Goal: Transaction & Acquisition: Purchase product/service

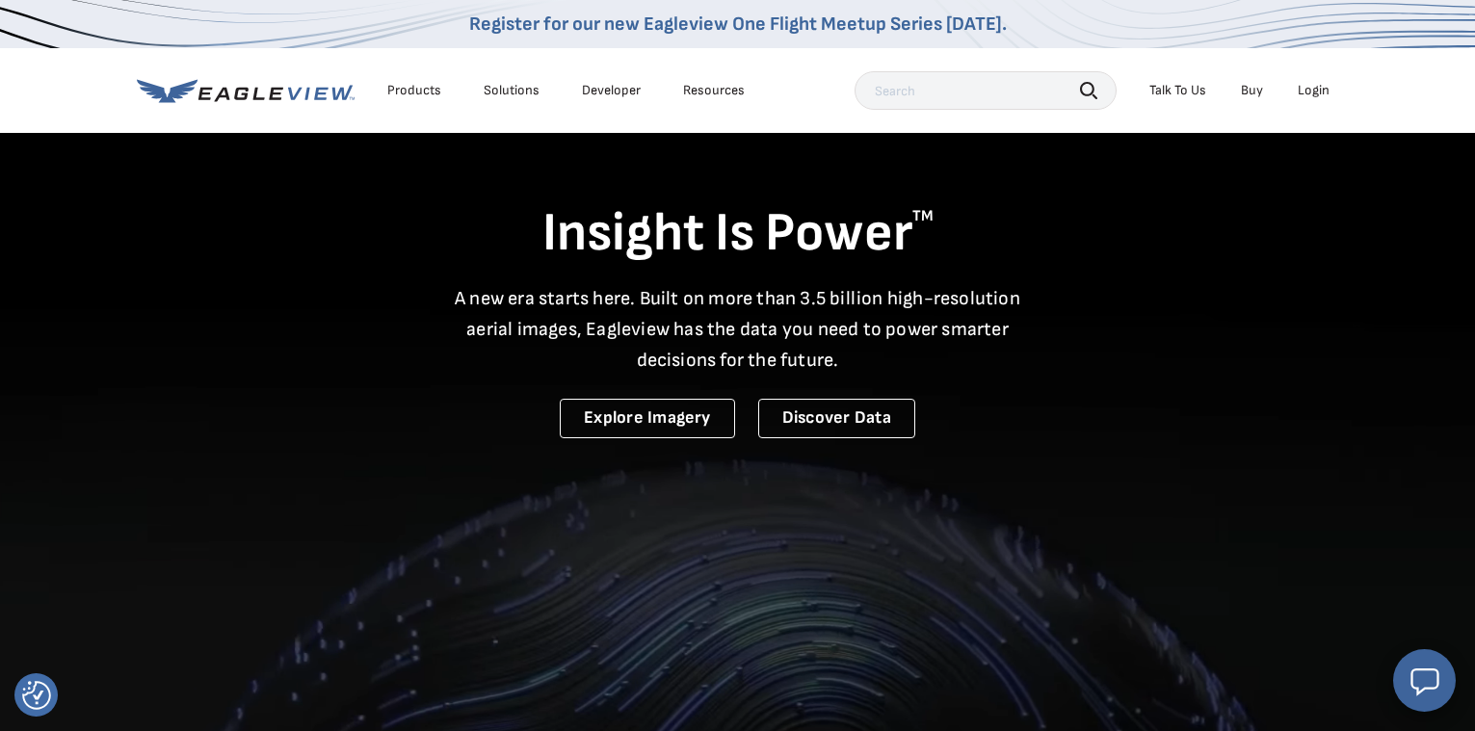
click at [1319, 90] on div "Login" at bounding box center [1314, 90] width 32 height 17
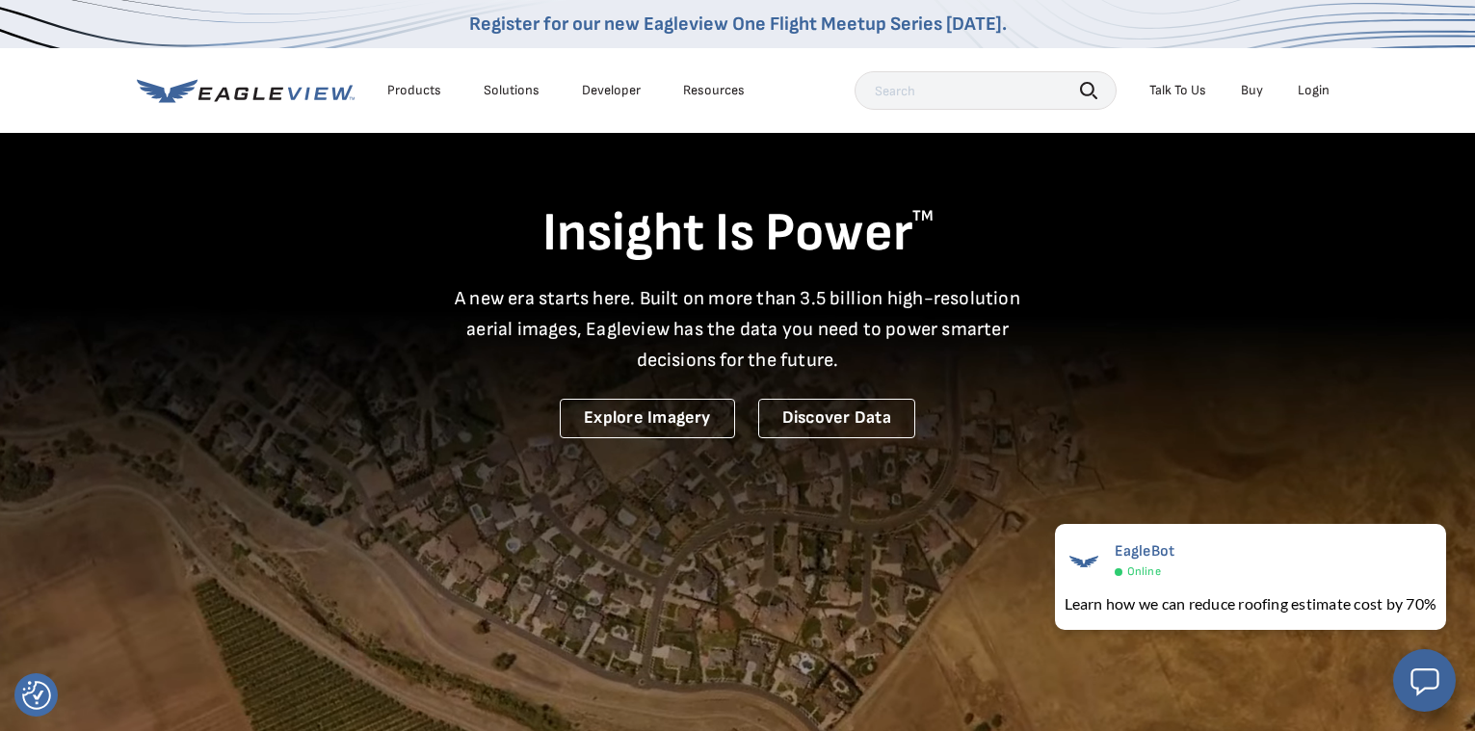
click at [1315, 90] on div "Login" at bounding box center [1314, 90] width 32 height 17
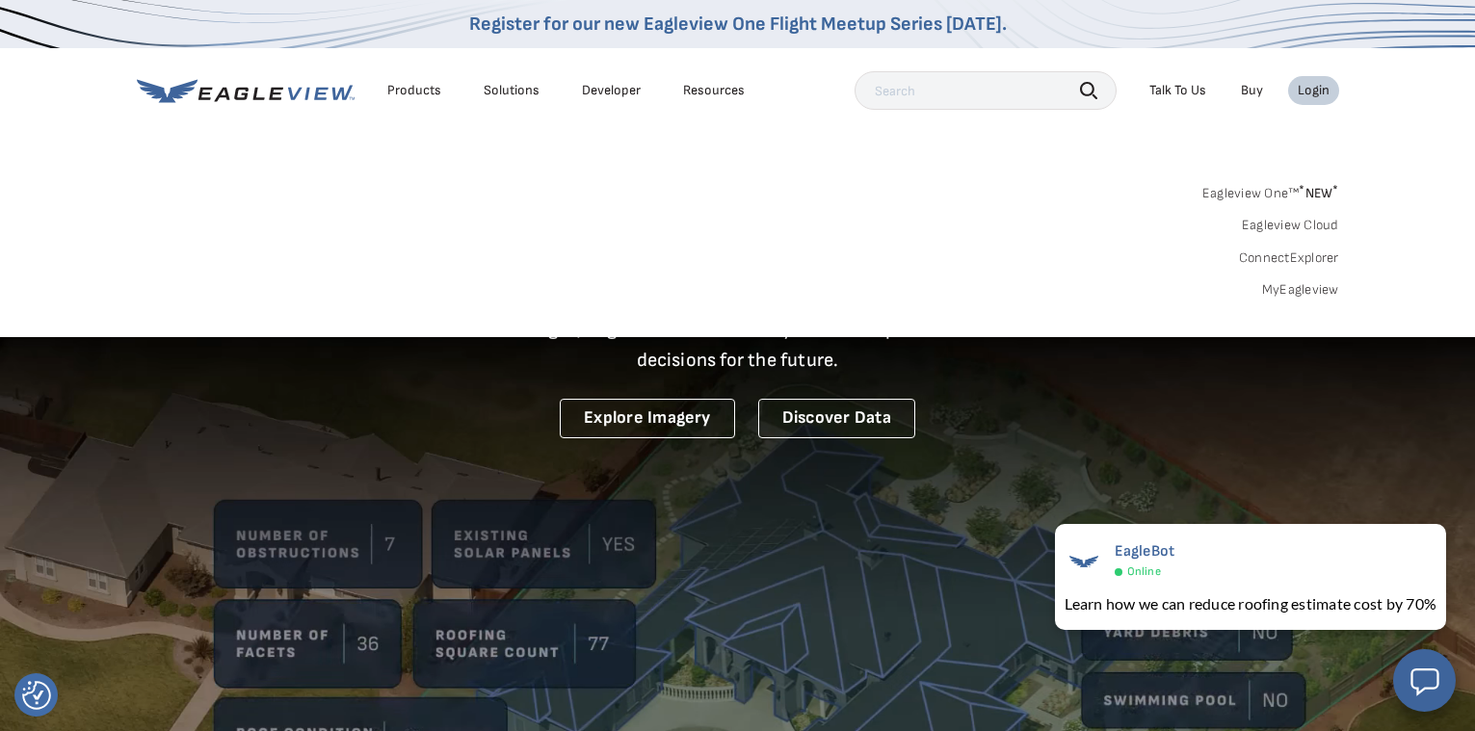
click at [1281, 281] on link "MyEagleview" at bounding box center [1300, 289] width 77 height 17
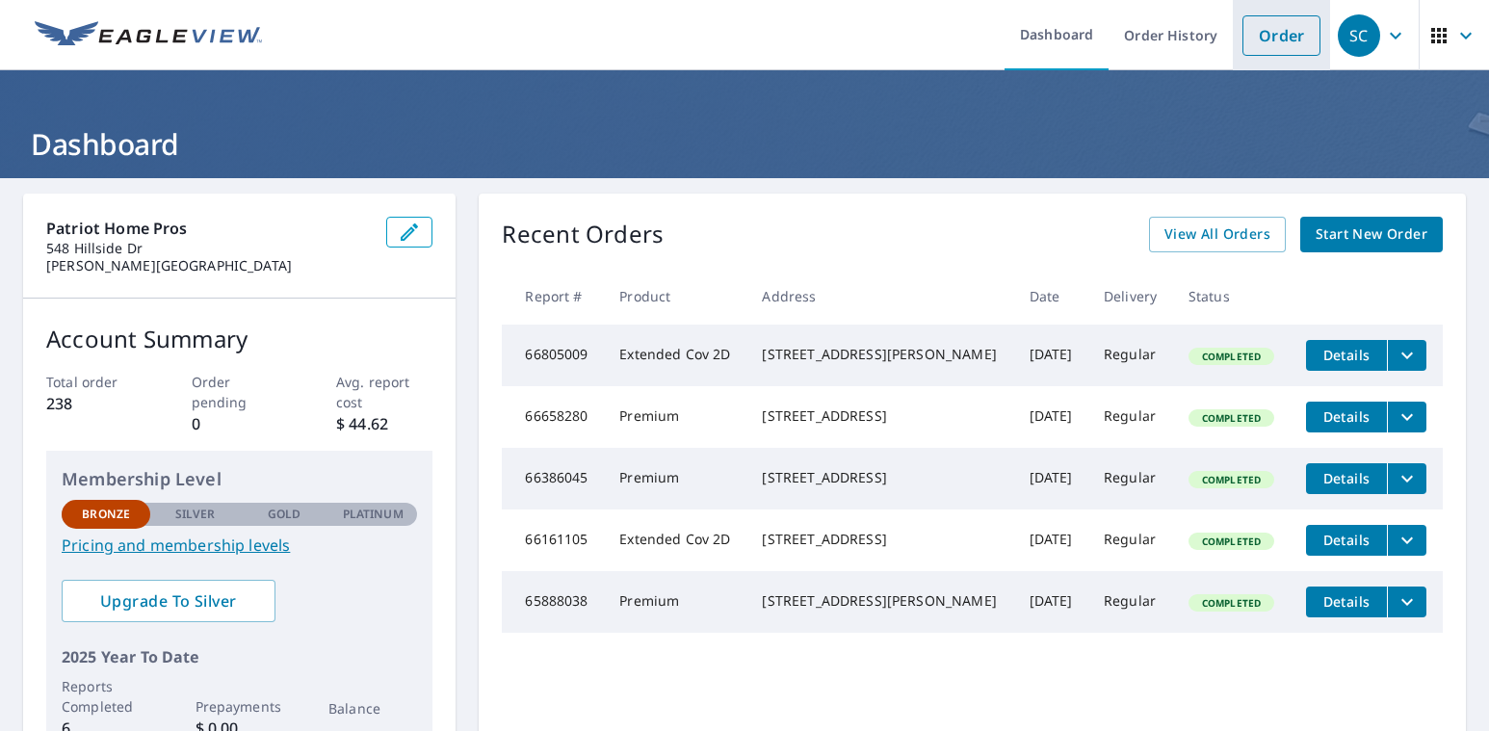
click at [1254, 38] on link "Order" at bounding box center [1282, 35] width 78 height 40
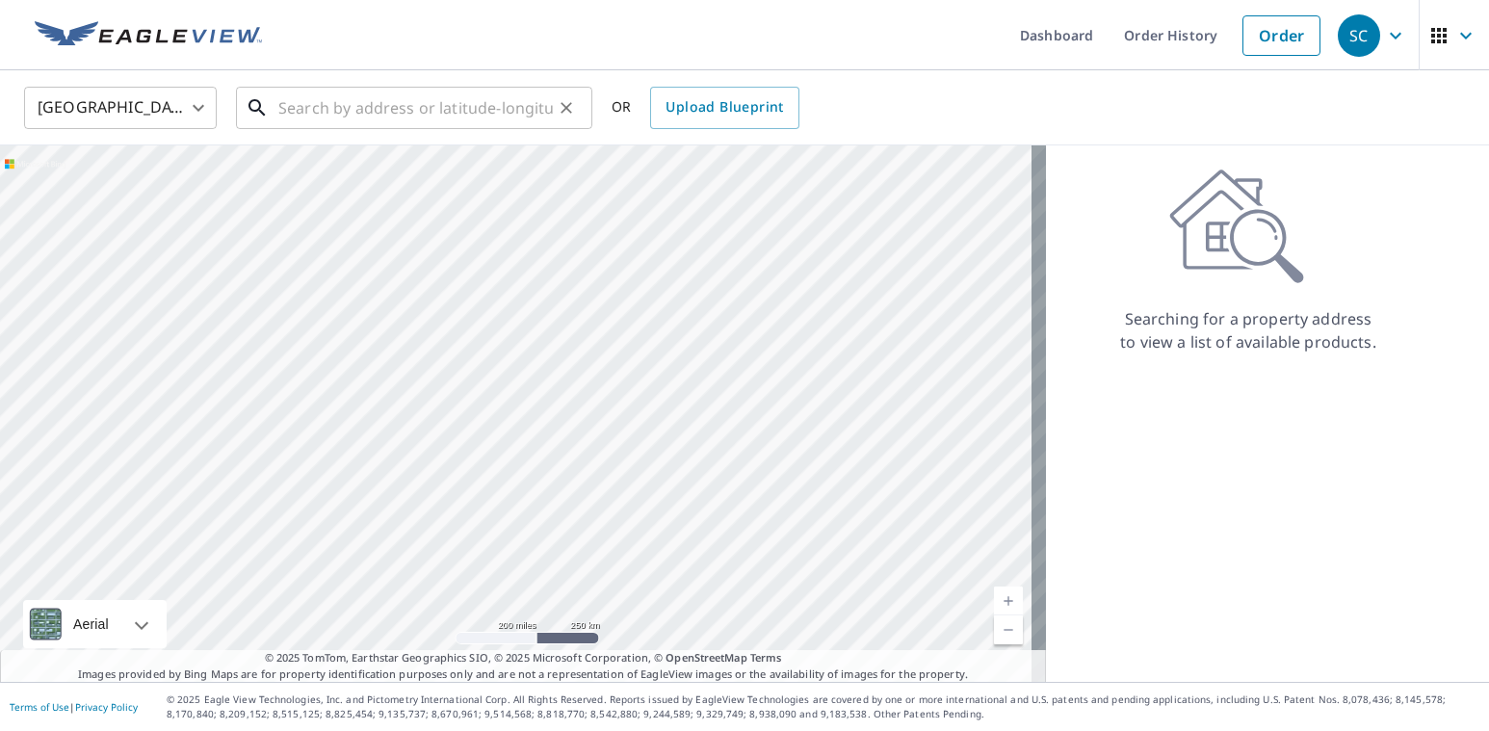
click at [450, 113] on input "text" at bounding box center [415, 108] width 275 height 54
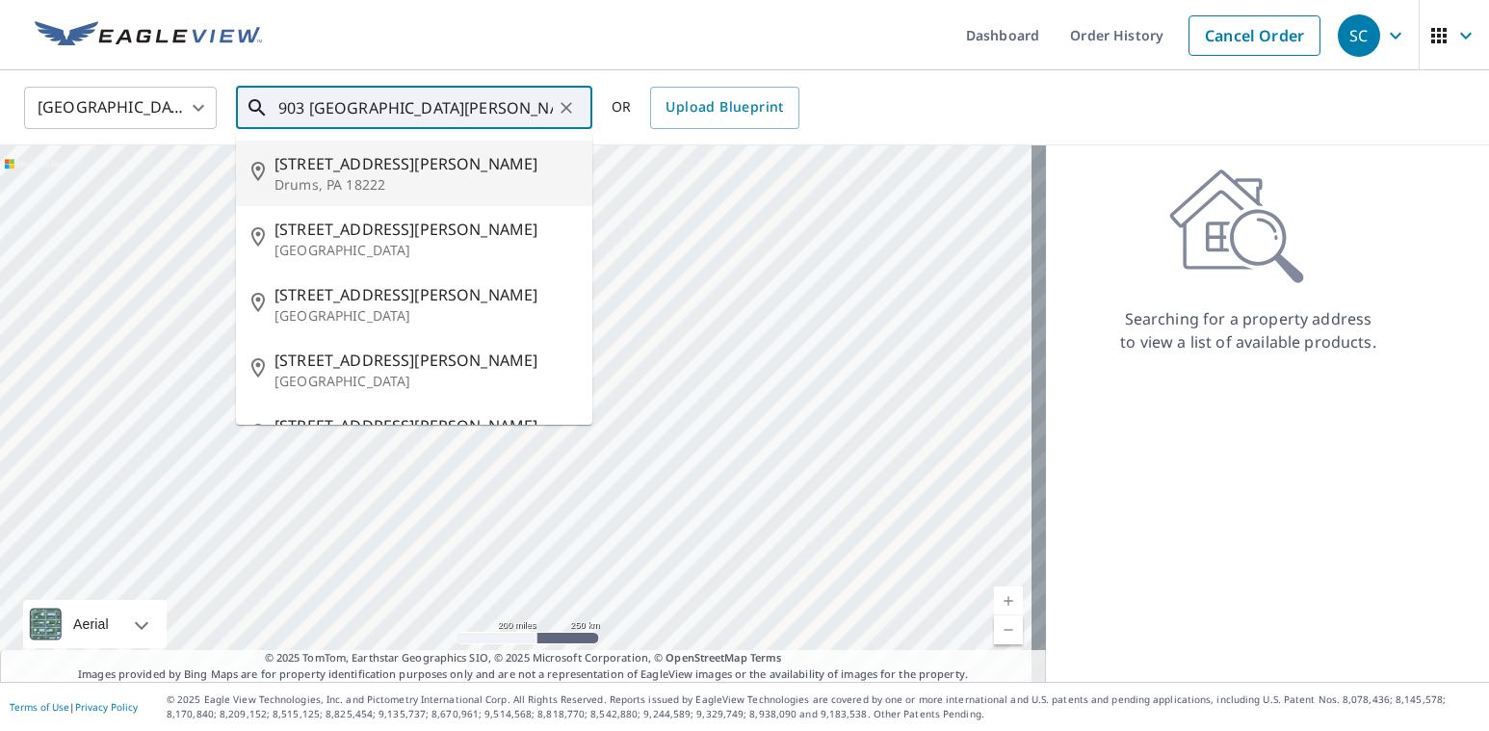
click at [364, 161] on span "[STREET_ADDRESS][PERSON_NAME]" at bounding box center [426, 163] width 302 height 23
type input "[STREET_ADDRESS][PERSON_NAME]"
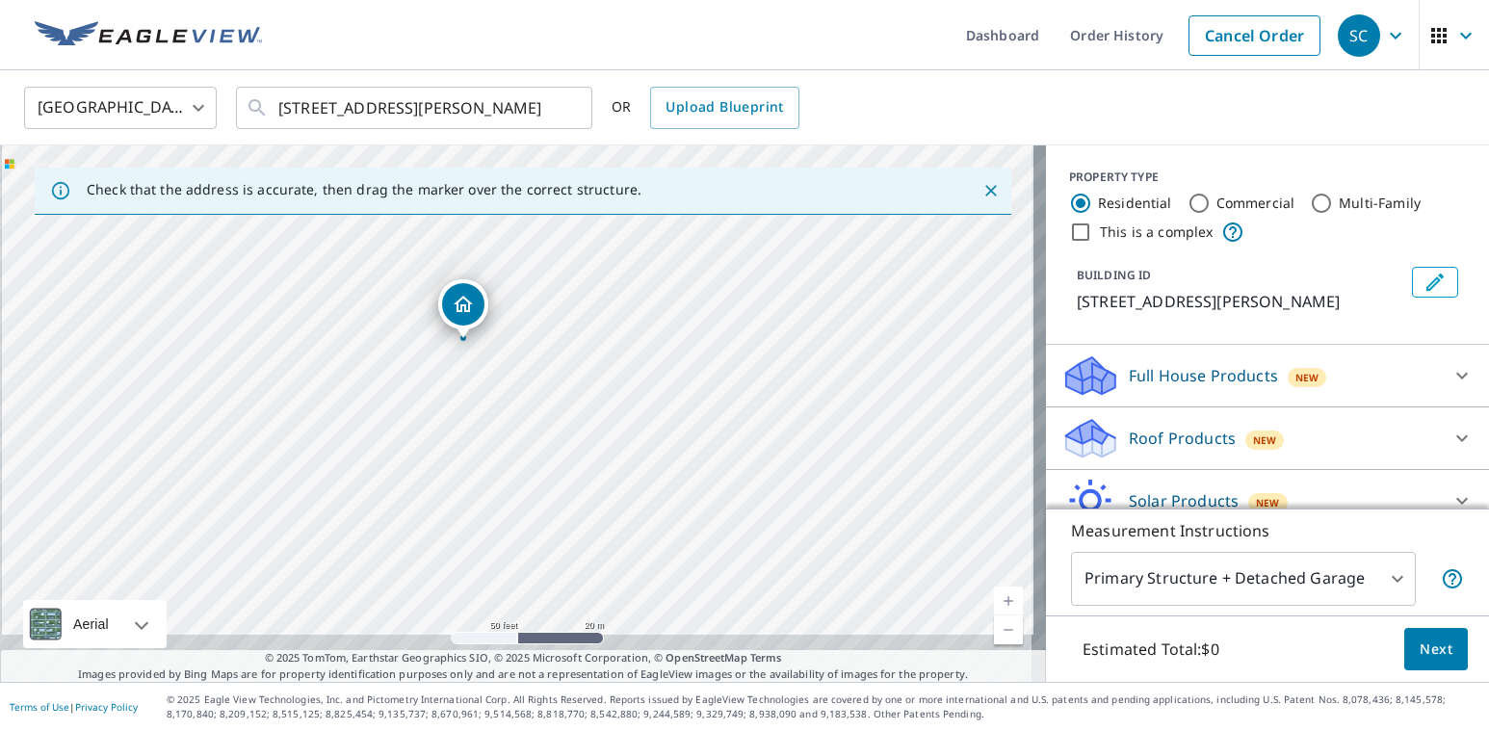
drag, startPoint x: 480, startPoint y: 488, endPoint x: 489, endPoint y: 354, distance: 134.2
click at [489, 354] on div "[STREET_ADDRESS][PERSON_NAME]" at bounding box center [523, 413] width 1046 height 537
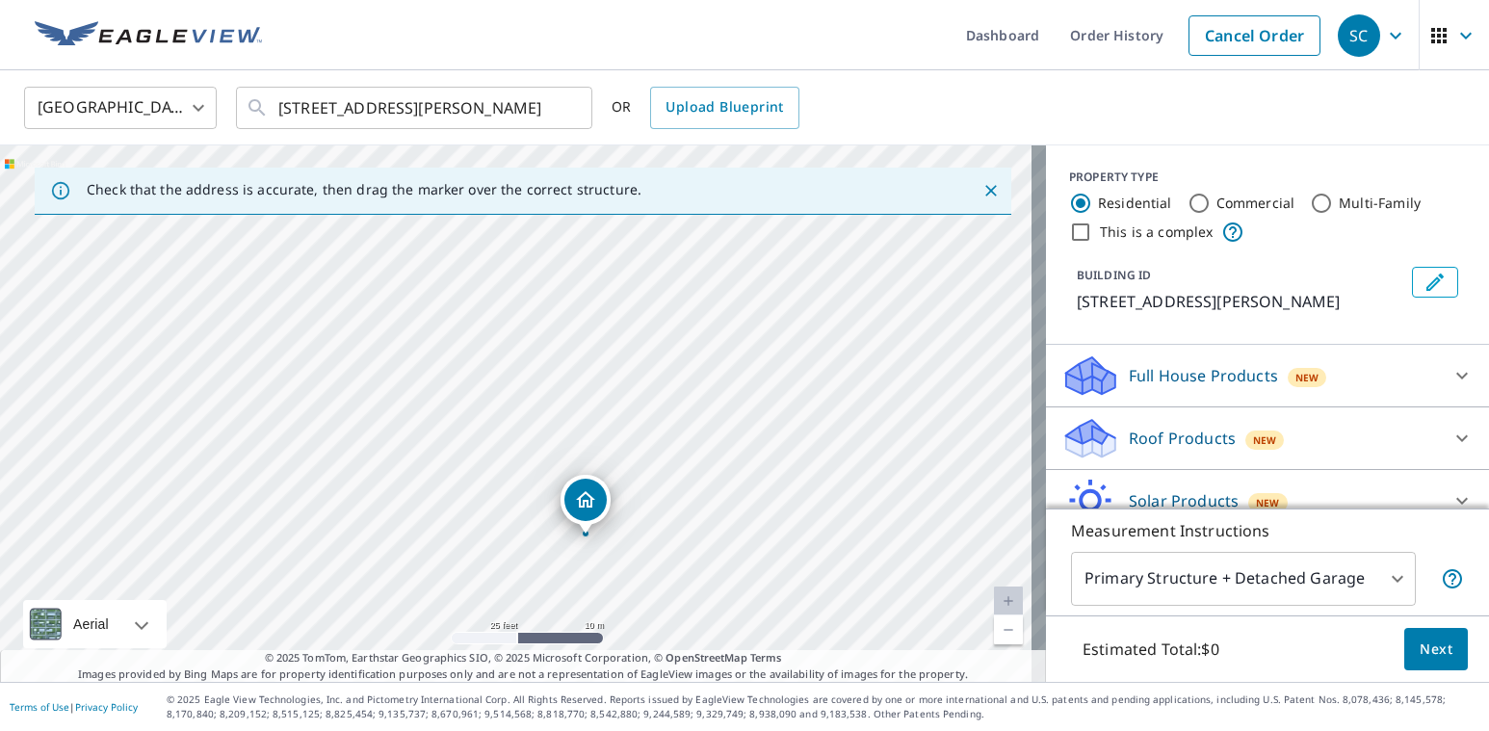
drag, startPoint x: 381, startPoint y: 316, endPoint x: 433, endPoint y: 574, distance: 263.4
click at [433, 574] on div "[STREET_ADDRESS][PERSON_NAME]" at bounding box center [523, 413] width 1046 height 537
click at [995, 599] on link "Current Level 20, Zoom In Disabled" at bounding box center [1008, 601] width 29 height 29
drag, startPoint x: 348, startPoint y: 517, endPoint x: 305, endPoint y: 351, distance: 172.0
click at [305, 351] on div "[STREET_ADDRESS][PERSON_NAME]" at bounding box center [523, 413] width 1046 height 537
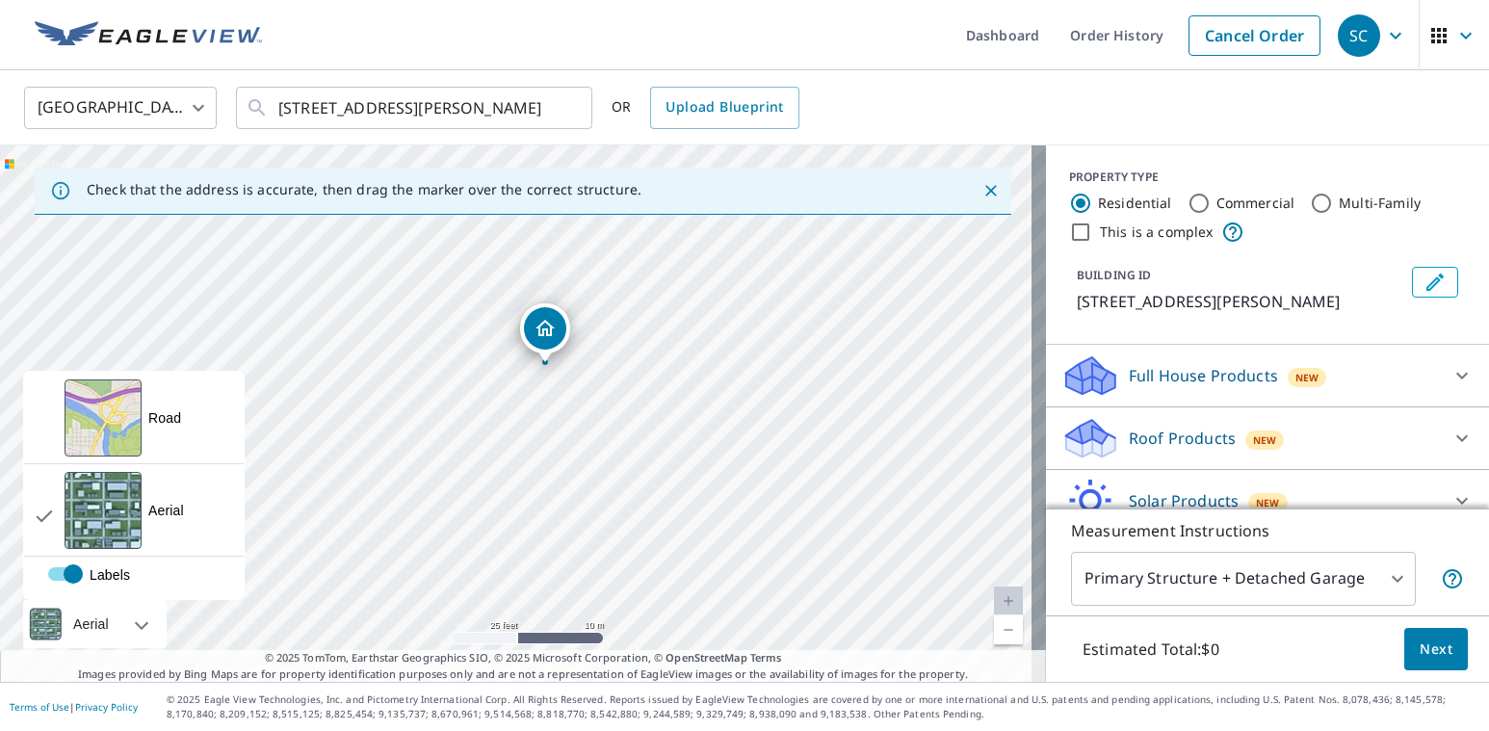
click at [53, 624] on div at bounding box center [45, 624] width 44 height 48
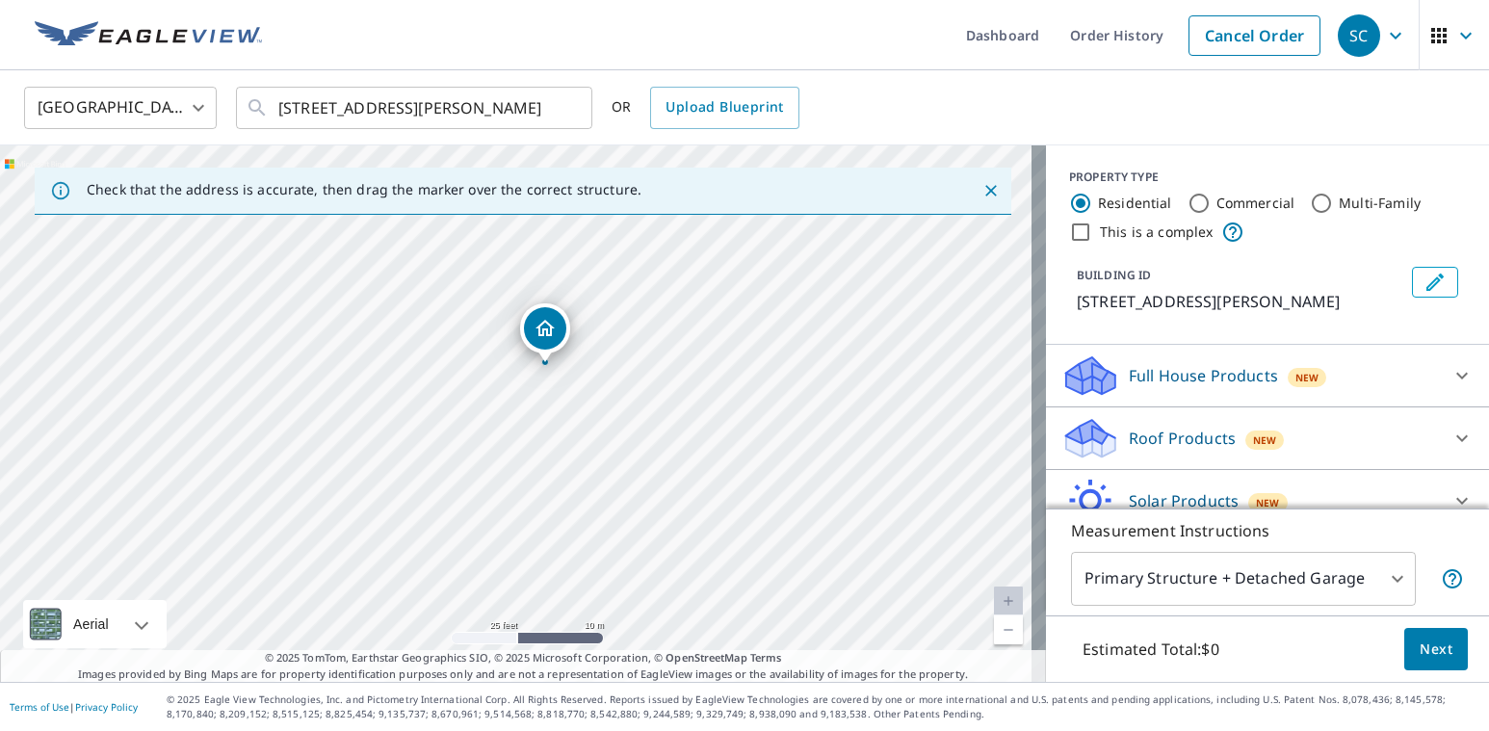
click at [543, 410] on div "[STREET_ADDRESS][PERSON_NAME]" at bounding box center [523, 413] width 1046 height 537
drag, startPoint x: 532, startPoint y: 471, endPoint x: 569, endPoint y: 477, distance: 38.0
click at [569, 477] on div "[STREET_ADDRESS][PERSON_NAME]" at bounding box center [523, 413] width 1046 height 537
click at [1314, 575] on body "SC SC Dashboard Order History Cancel Order SC [GEOGRAPHIC_DATA] [GEOGRAPHIC_DAT…" at bounding box center [744, 365] width 1489 height 731
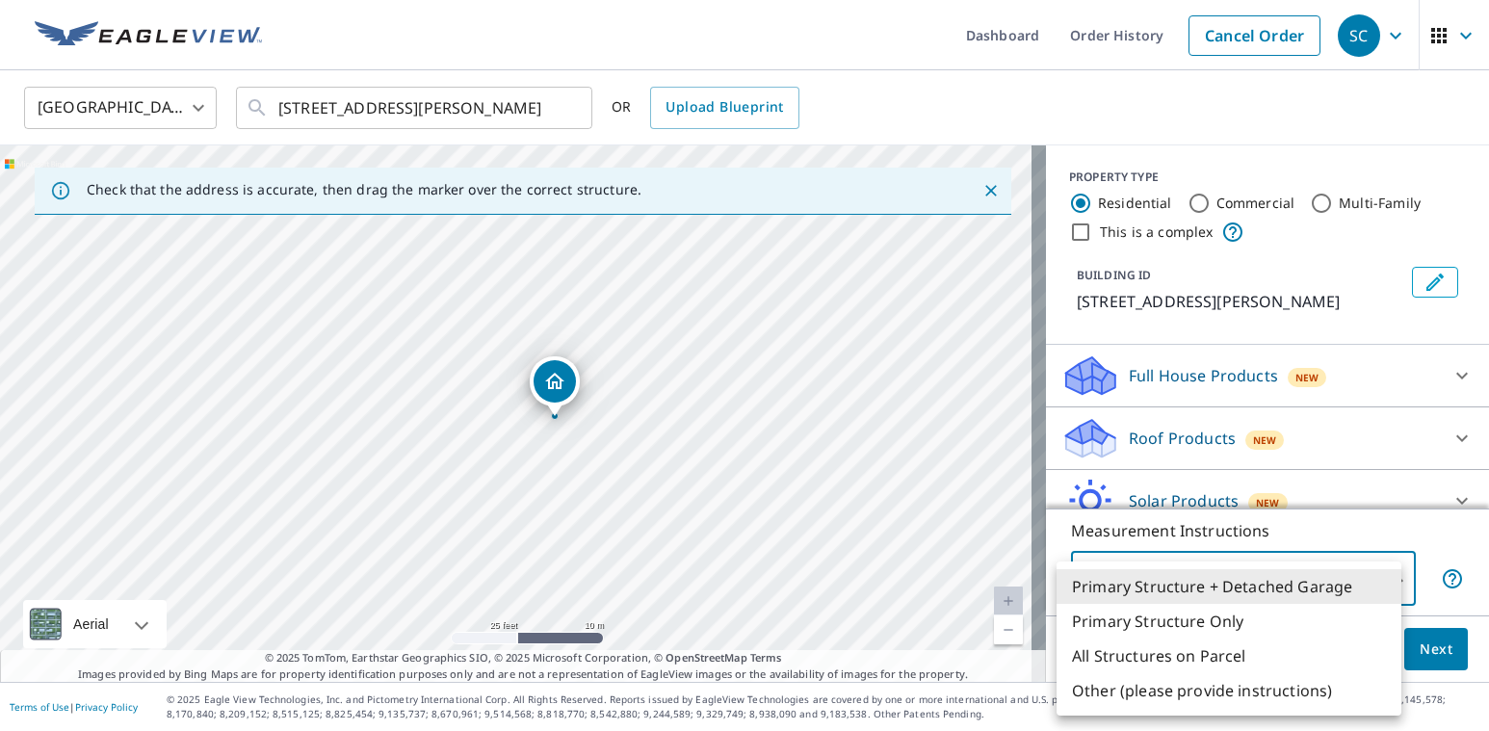
click at [1235, 613] on li "Primary Structure Only" at bounding box center [1229, 621] width 345 height 35
type input "2"
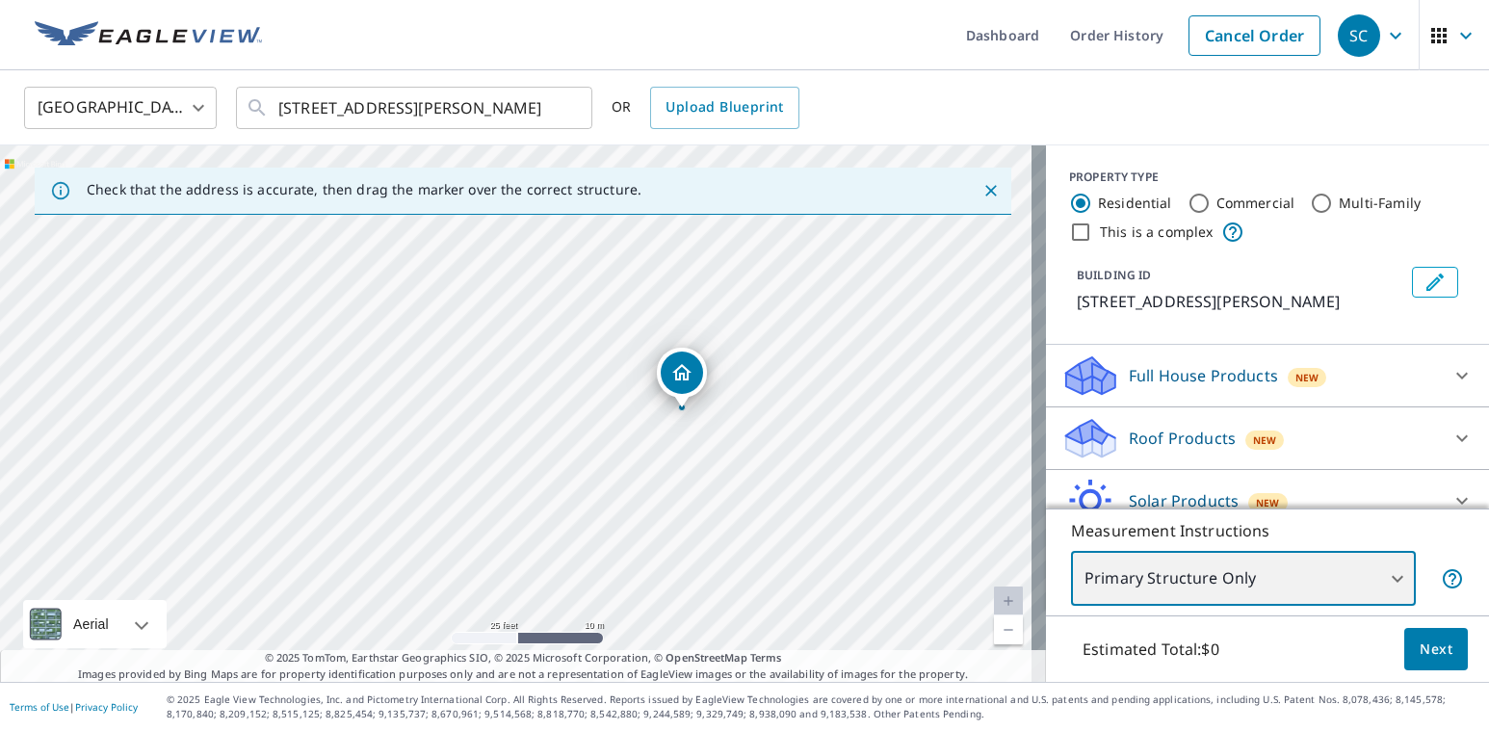
drag, startPoint x: 599, startPoint y: 464, endPoint x: 750, endPoint y: 461, distance: 151.3
click at [750, 461] on div "[STREET_ADDRESS][PERSON_NAME]" at bounding box center [523, 413] width 1046 height 537
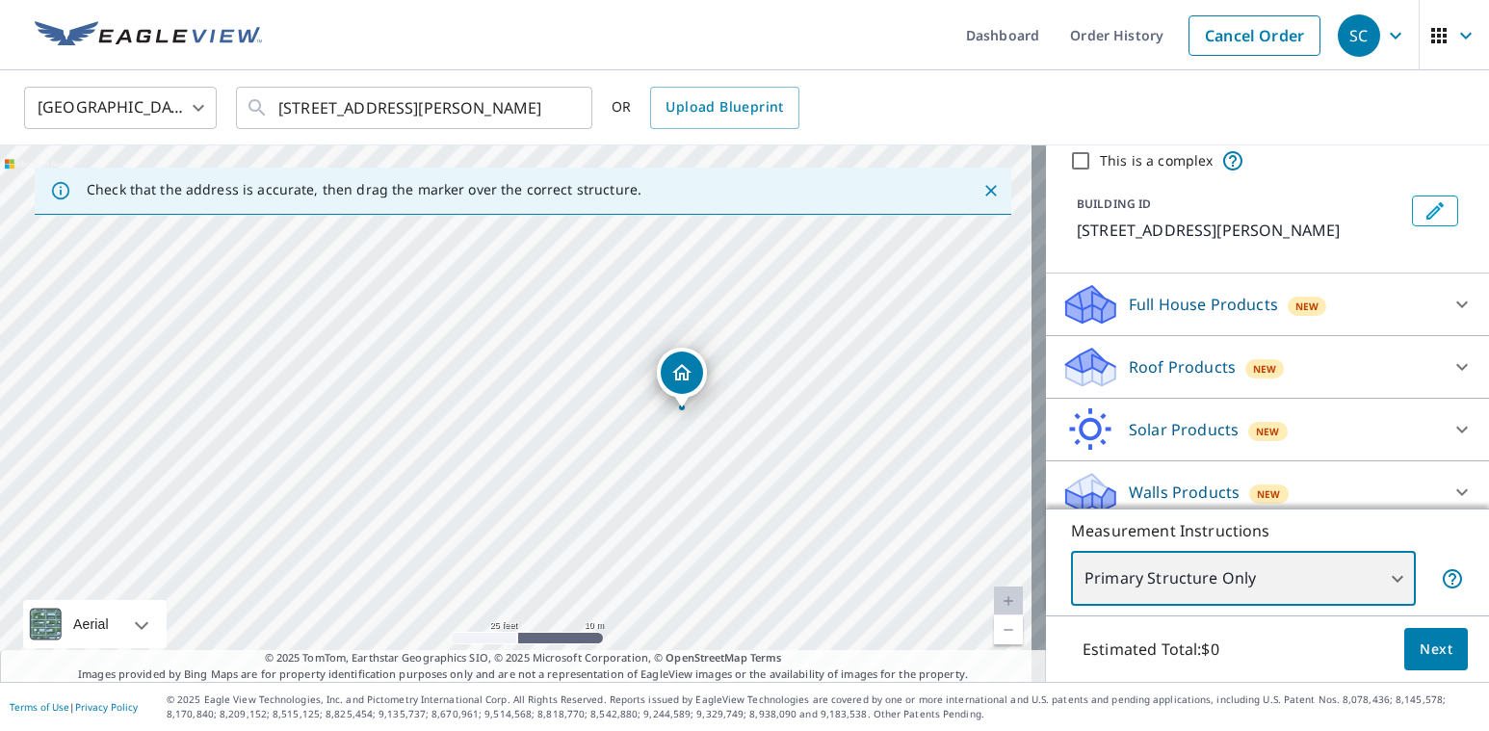
scroll to position [87, 0]
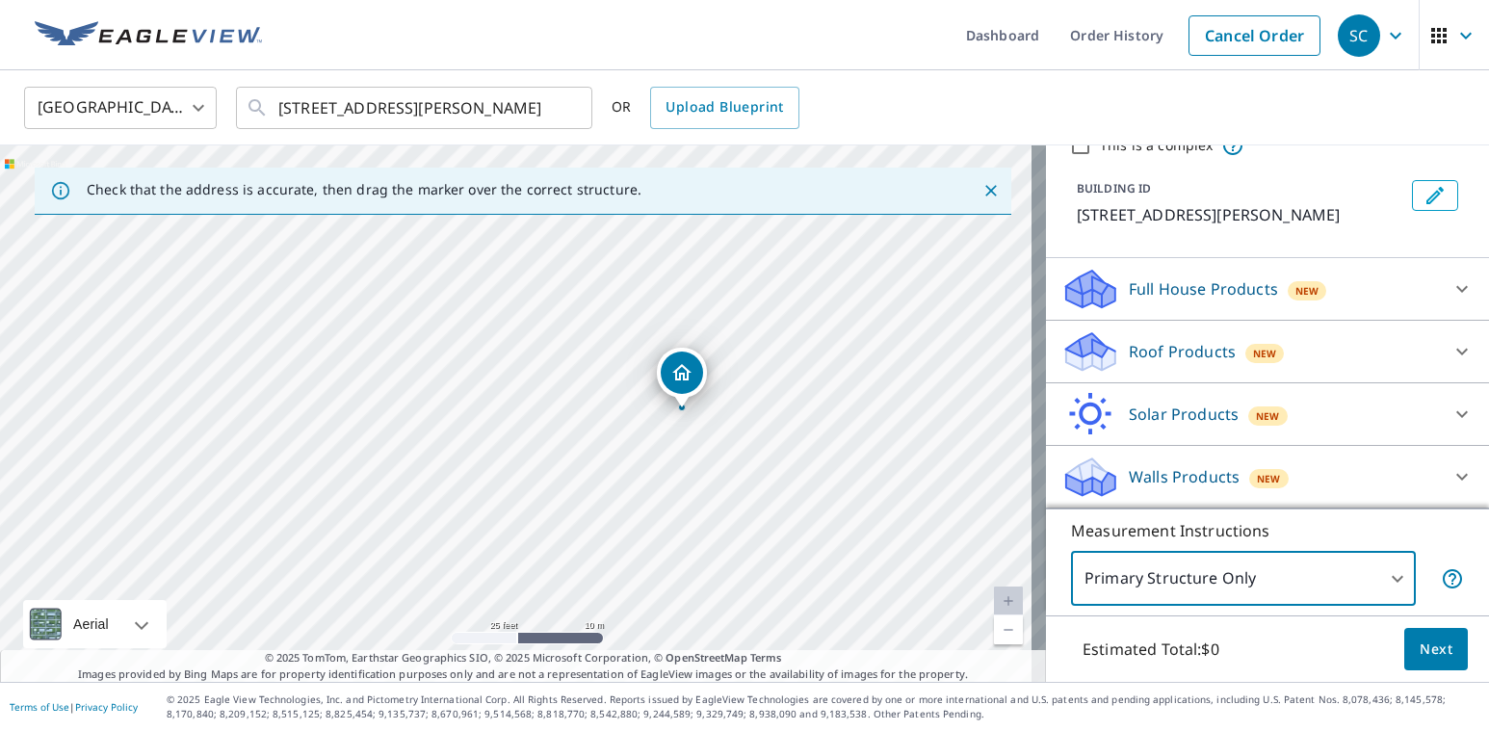
click at [1163, 359] on p "Roof Products" at bounding box center [1182, 351] width 107 height 23
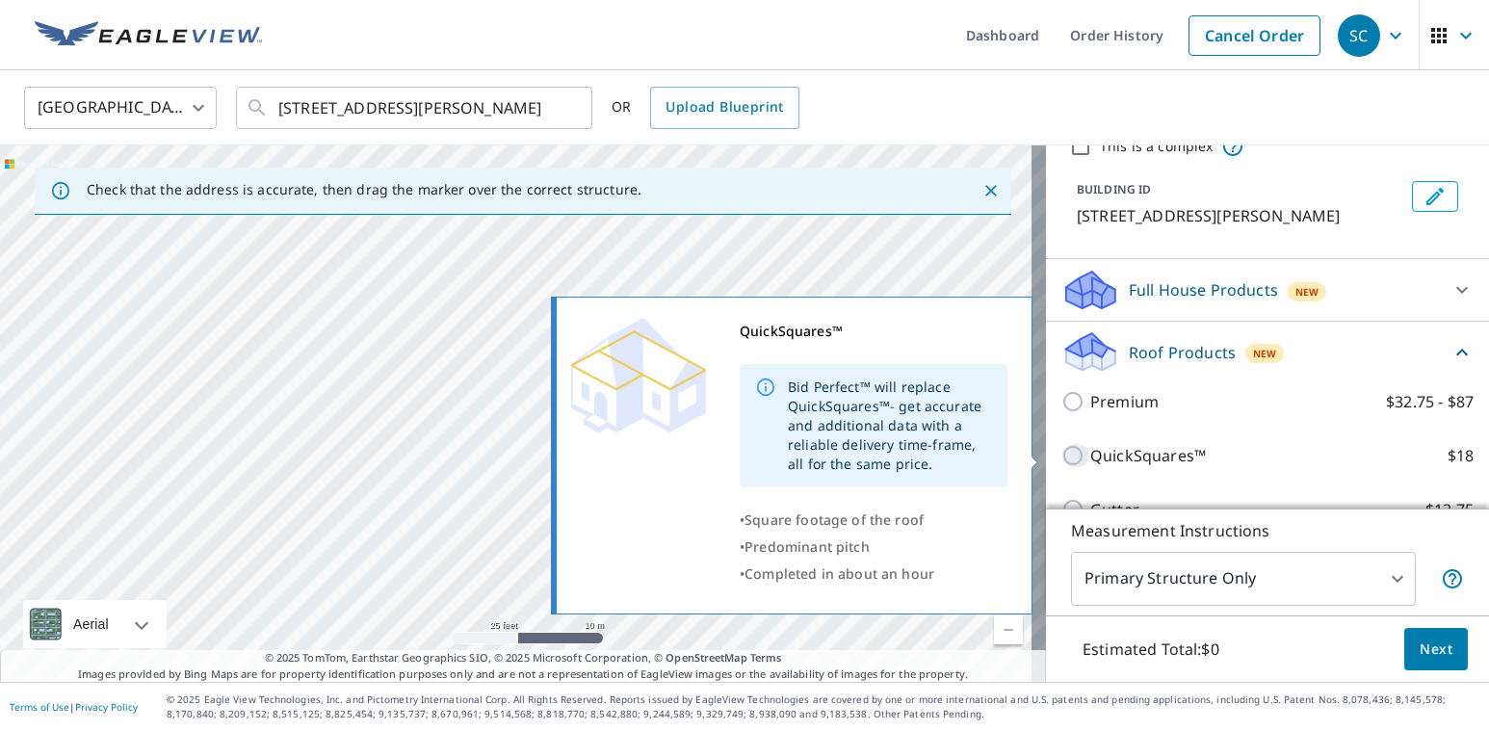
click at [1062, 454] on input "QuickSquares™ $18" at bounding box center [1076, 455] width 29 height 23
checkbox input "true"
type input "1"
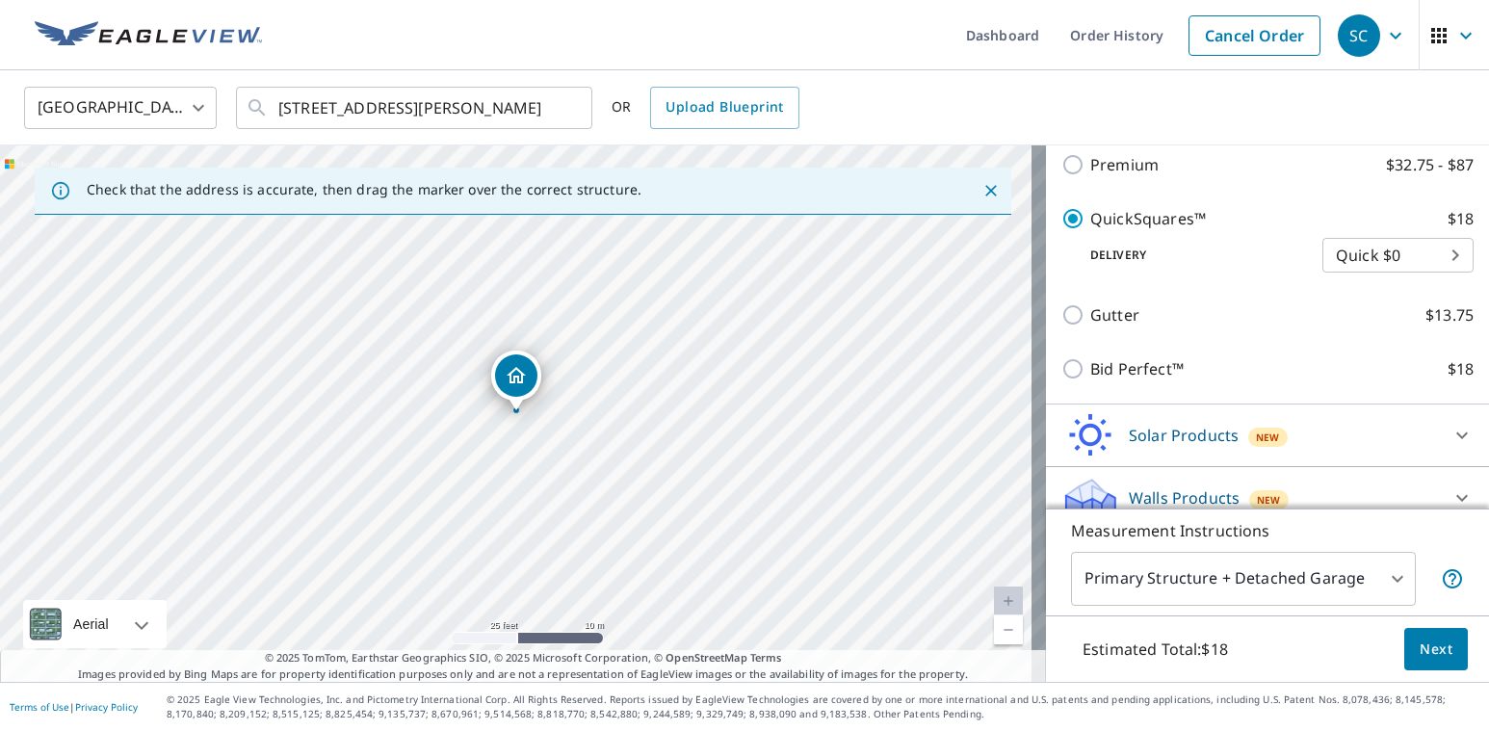
scroll to position [374, 0]
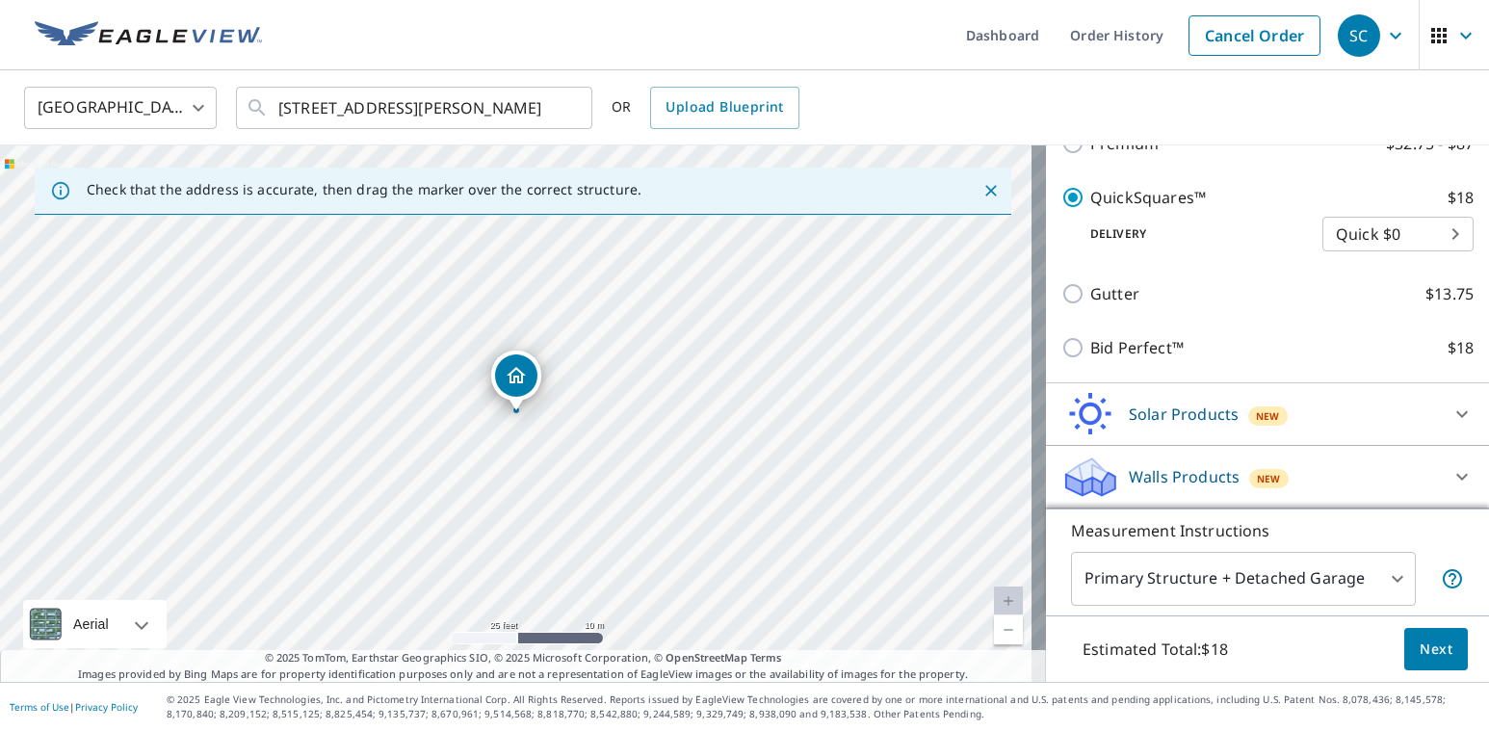
click at [1430, 661] on button "Next" at bounding box center [1437, 649] width 64 height 43
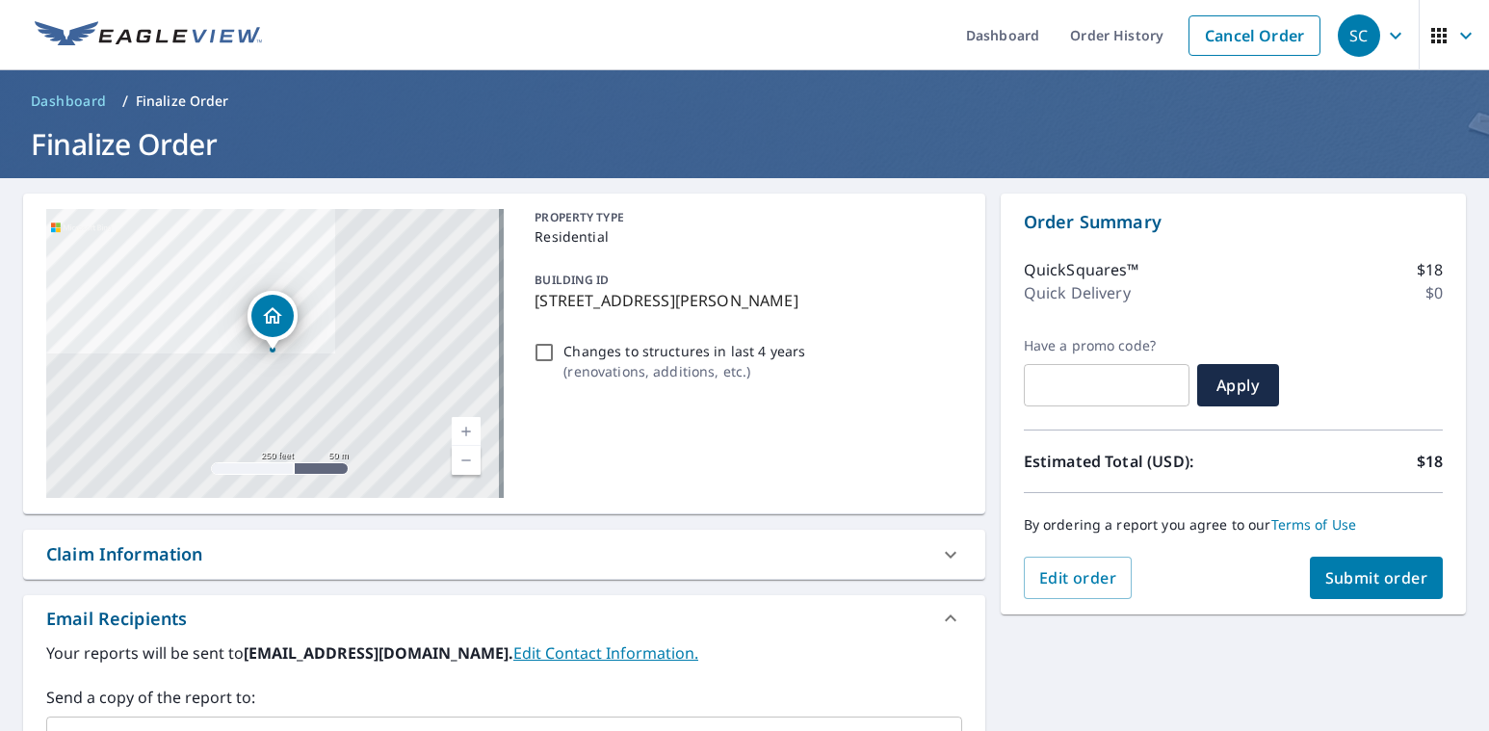
click at [1390, 591] on button "Submit order" at bounding box center [1377, 578] width 134 height 42
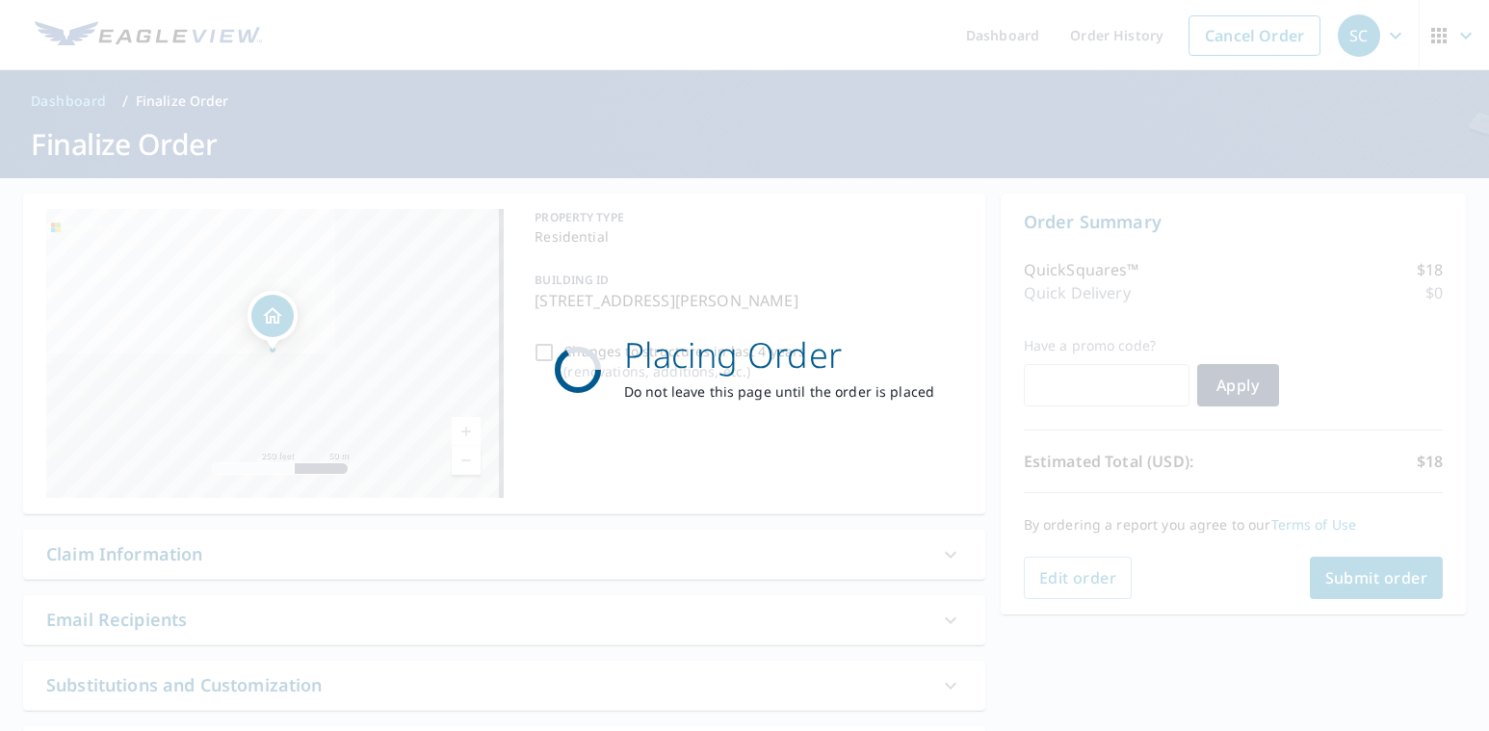
checkbox input "true"
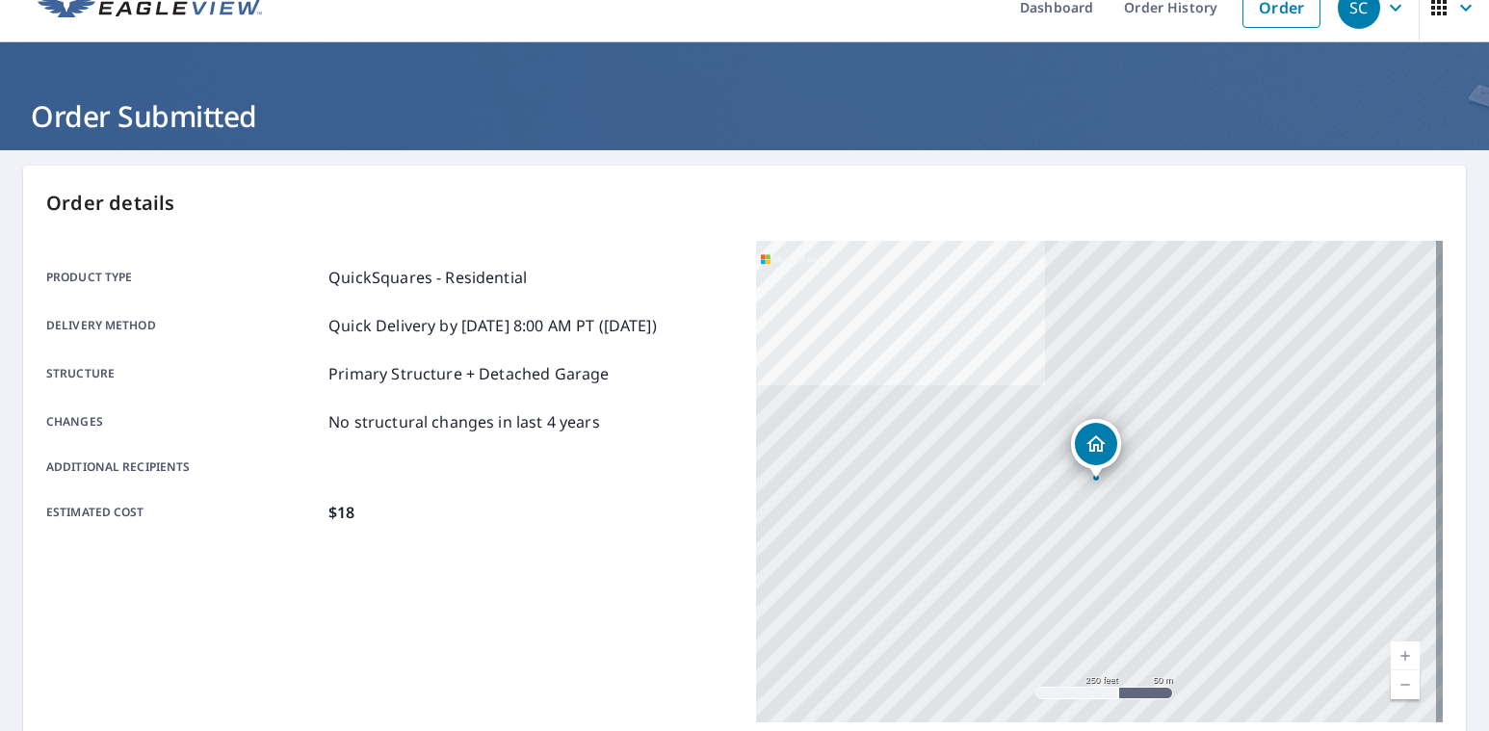
scroll to position [402, 0]
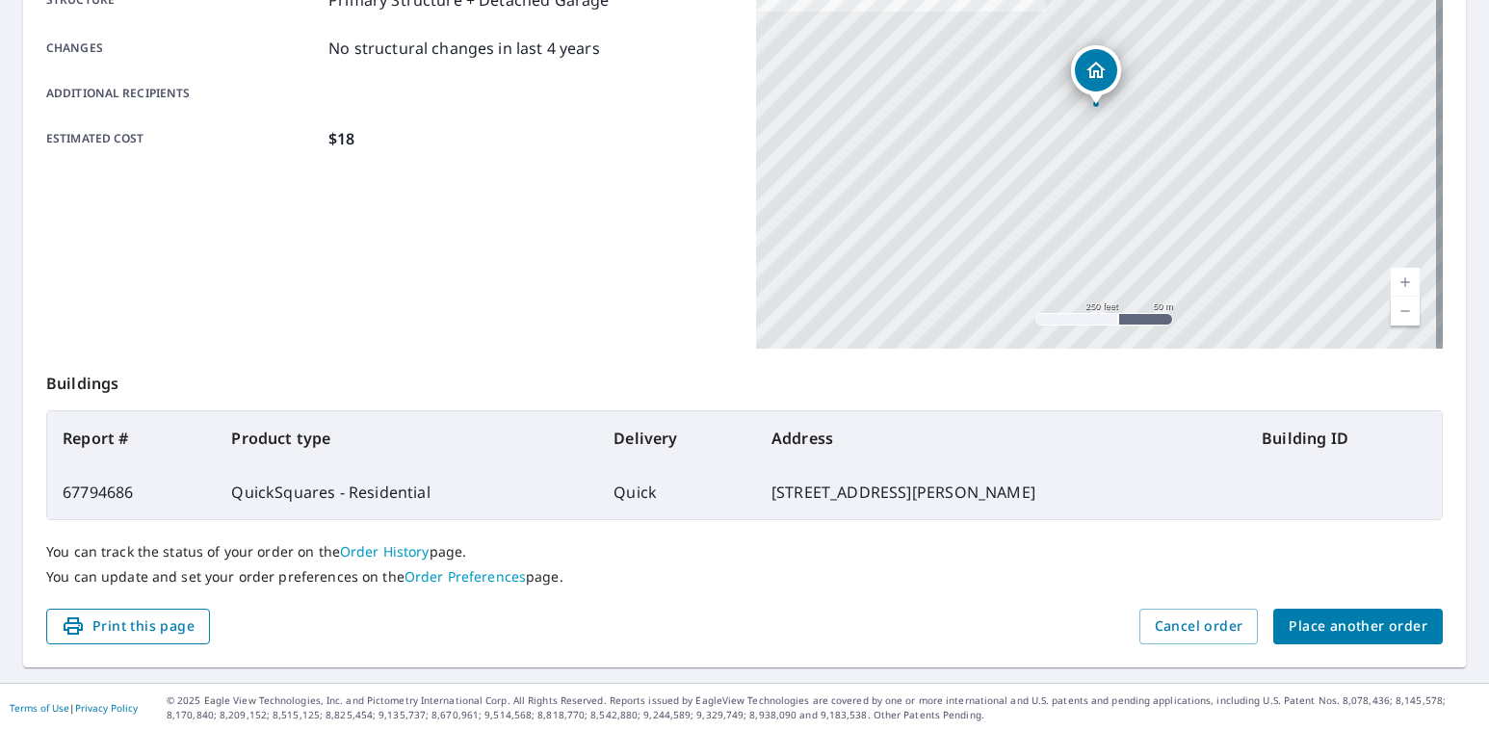
click at [165, 624] on span "Print this page" at bounding box center [128, 627] width 133 height 24
click at [175, 622] on span "Print this page" at bounding box center [128, 627] width 133 height 24
click at [118, 643] on div "Order details Product type QuickSquares - Residential Delivery method Quick Del…" at bounding box center [744, 230] width 1443 height 876
click at [123, 639] on button "Print this page" at bounding box center [128, 627] width 164 height 36
click at [157, 636] on span "Print this page" at bounding box center [128, 627] width 133 height 24
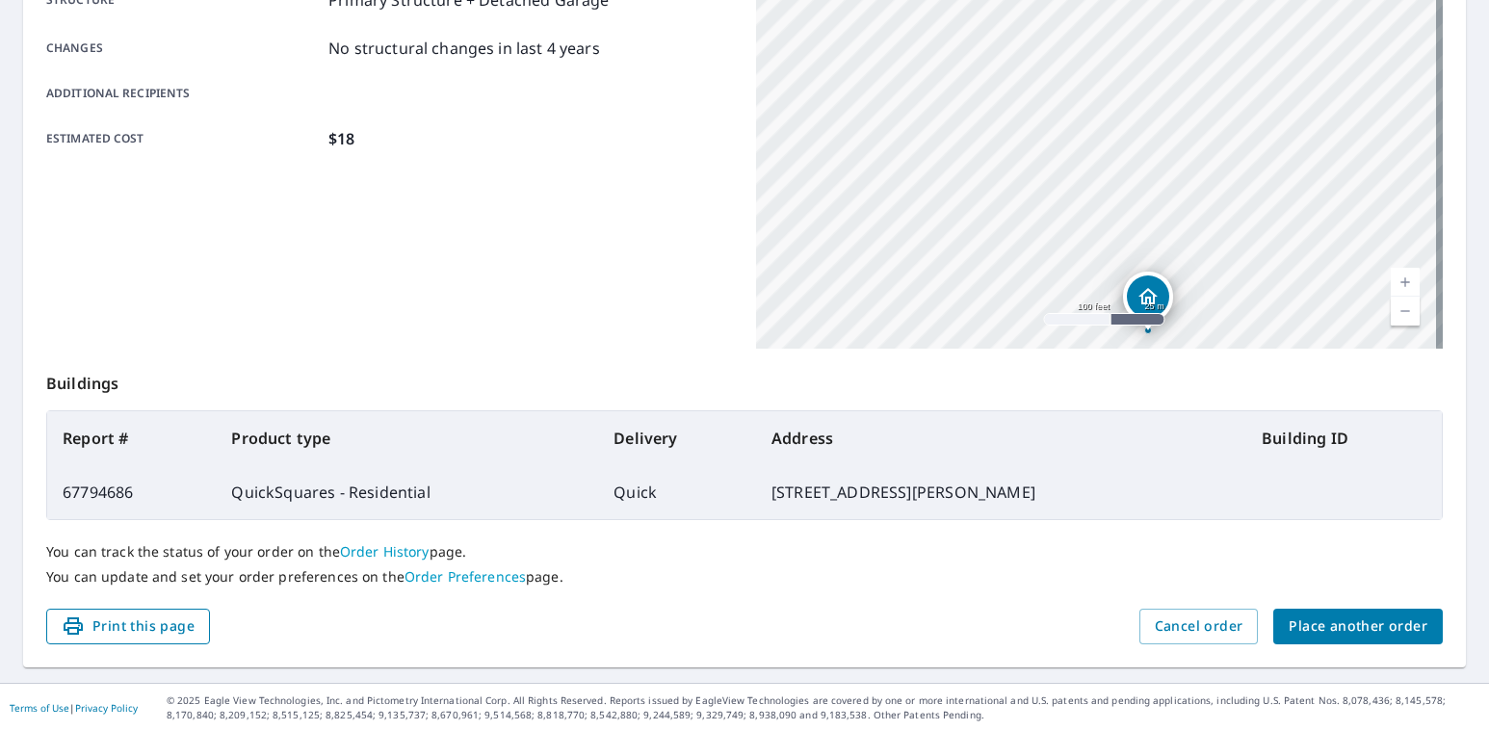
click at [150, 633] on span "Print this page" at bounding box center [128, 627] width 133 height 24
click at [94, 623] on span "Print this page" at bounding box center [128, 627] width 133 height 24
click at [89, 623] on span "Print this page" at bounding box center [128, 627] width 133 height 24
click at [88, 623] on span "Print this page" at bounding box center [128, 627] width 133 height 24
click at [88, 622] on span "Print this page" at bounding box center [128, 627] width 133 height 24
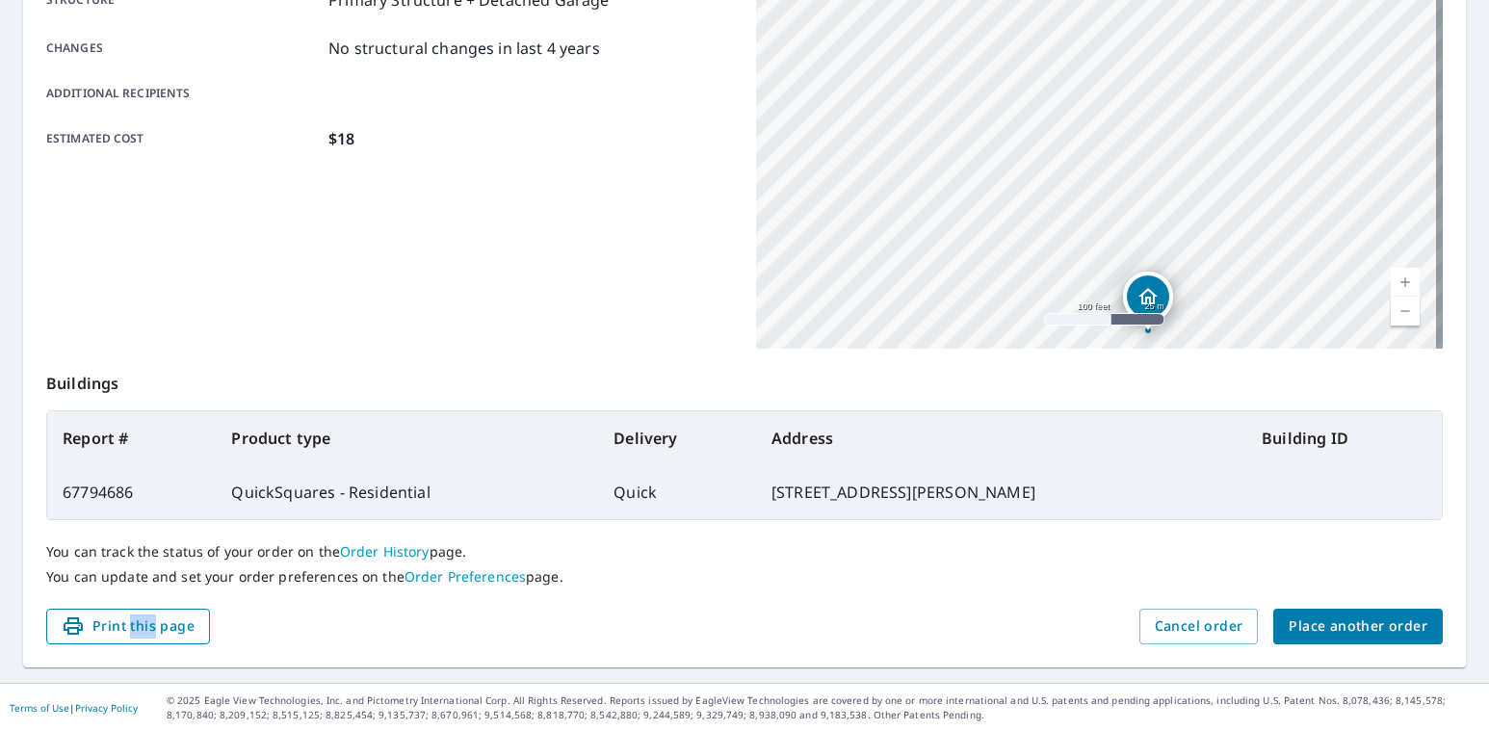
click at [89, 619] on span "Print this page" at bounding box center [128, 627] width 133 height 24
